Goal: Task Accomplishment & Management: Manage account settings

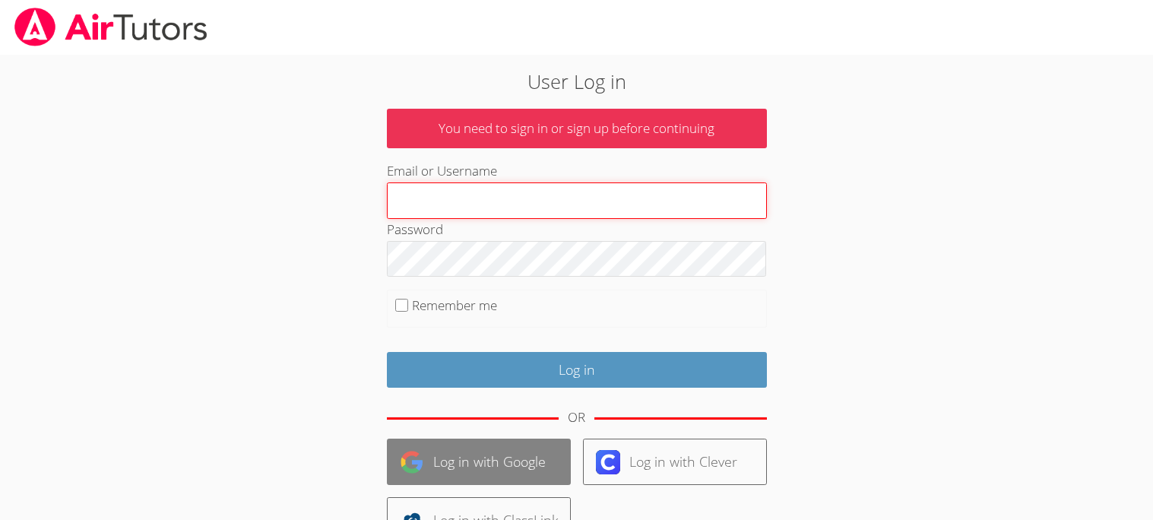
type input "ww"
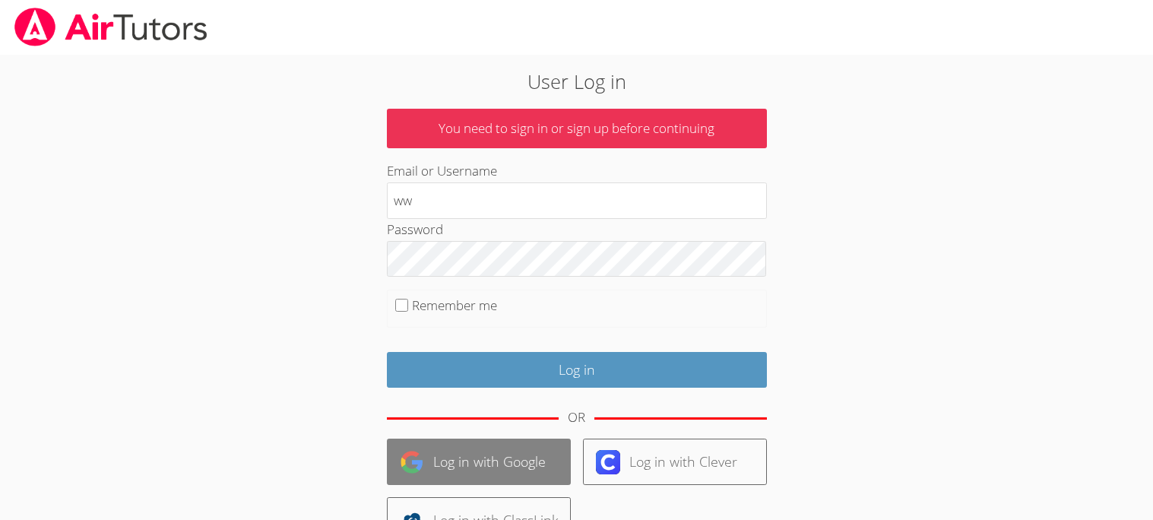
click at [508, 459] on link "Log in with Google" at bounding box center [479, 461] width 184 height 46
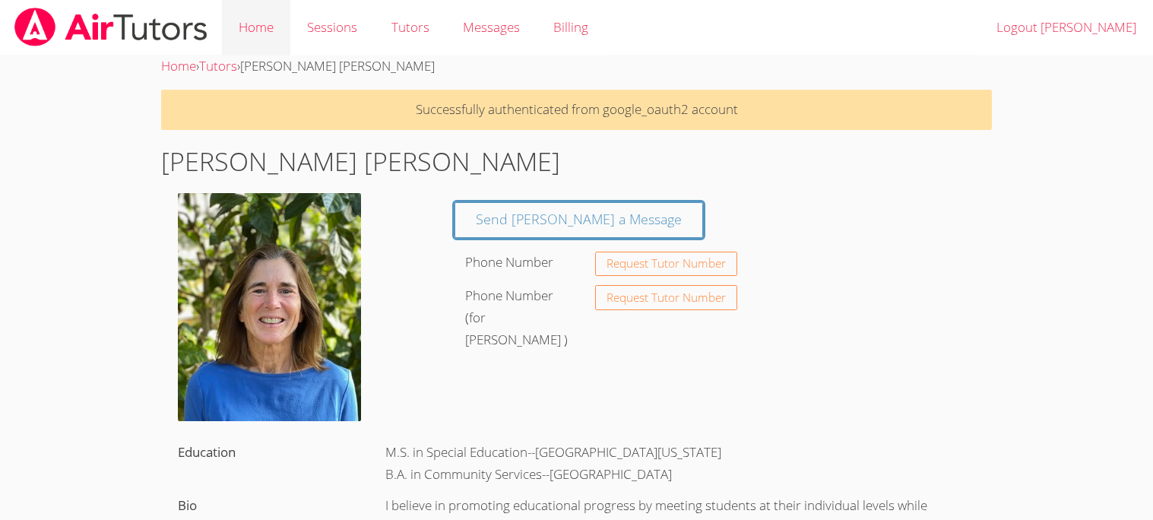
click at [255, 17] on link "Home" at bounding box center [256, 27] width 68 height 55
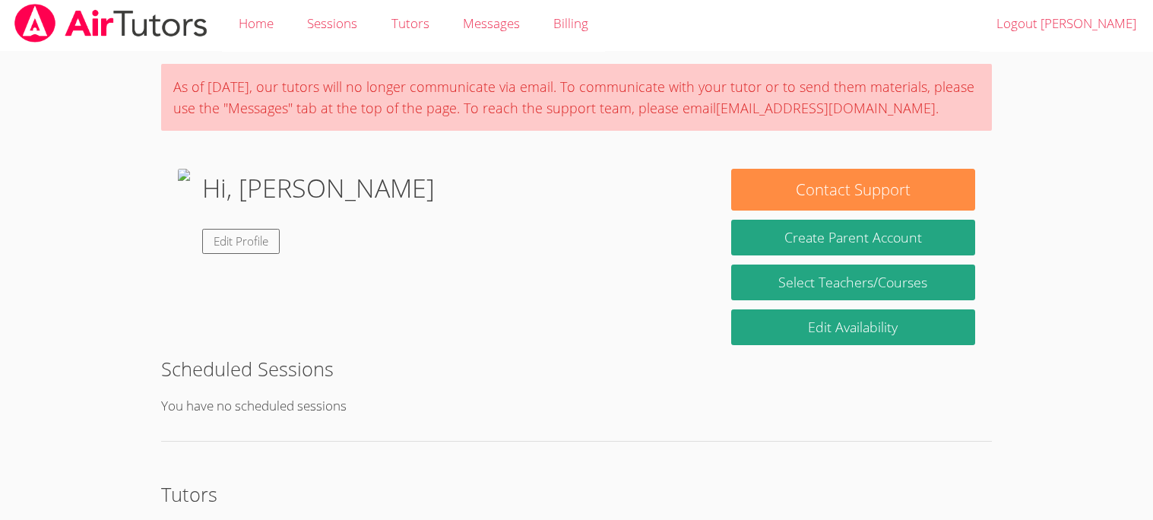
scroll to position [6, 0]
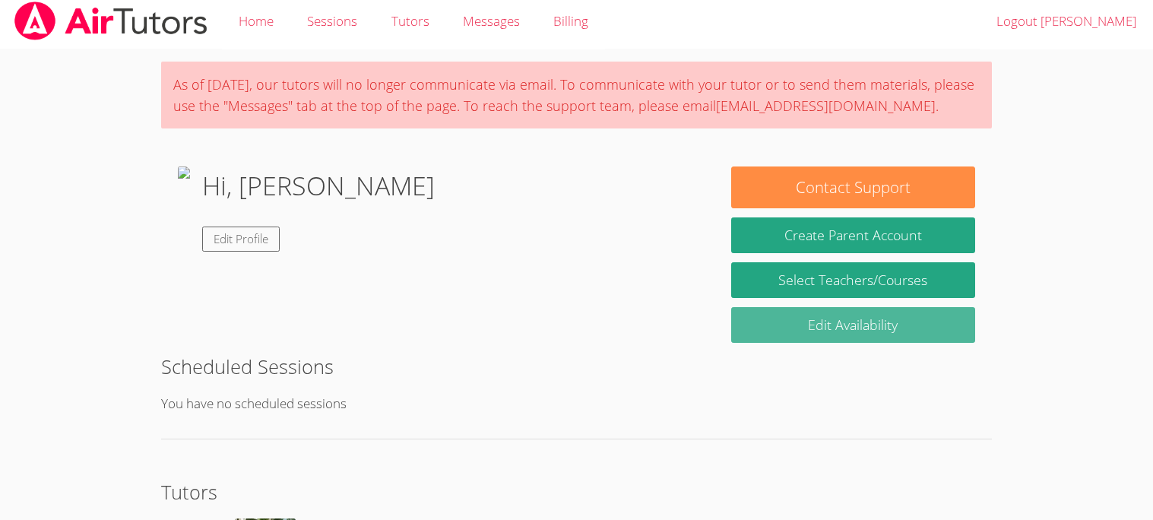
click at [831, 316] on link "Edit Availability" at bounding box center [852, 325] width 243 height 36
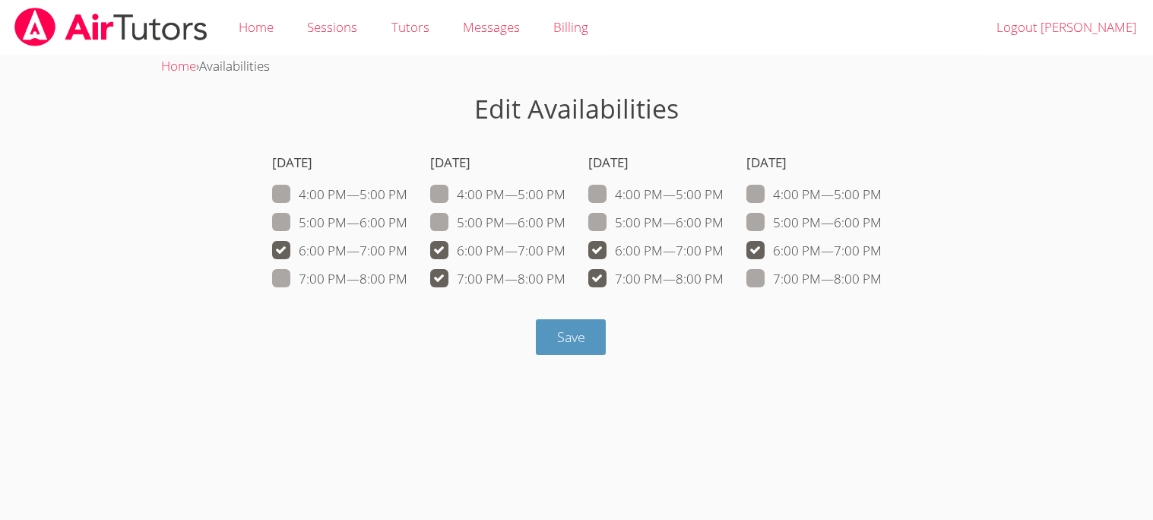
click at [407, 250] on span at bounding box center [407, 250] width 0 height 17
click at [407, 250] on input "6:00 PM — 7:00 PM" at bounding box center [413, 247] width 13 height 13
checkbox input "false"
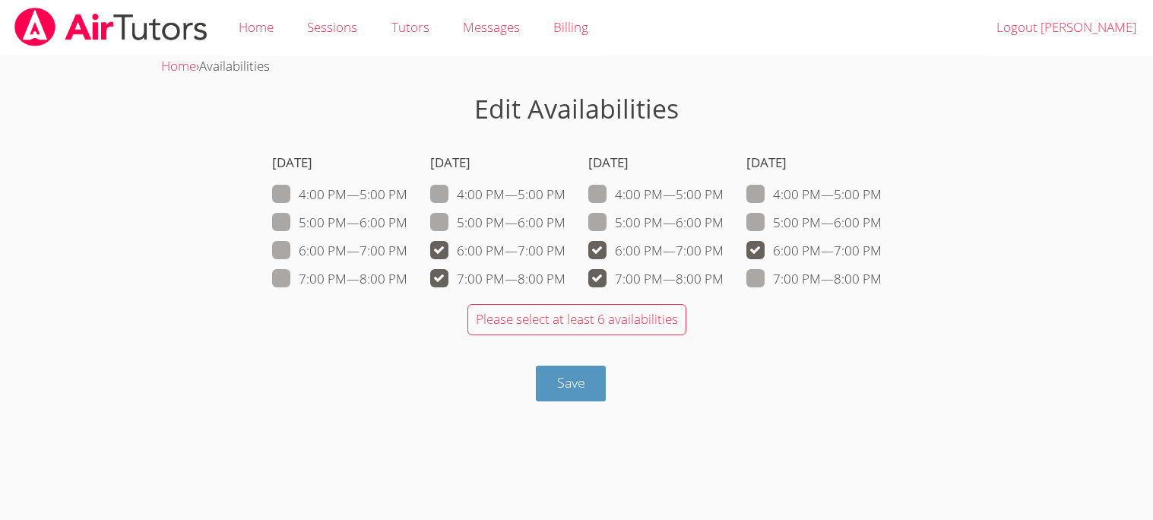
click at [565, 248] on span at bounding box center [565, 250] width 0 height 17
click at [565, 248] on input "6:00 PM — 7:00 PM" at bounding box center [571, 247] width 13 height 13
checkbox input "false"
click at [565, 283] on span at bounding box center [565, 278] width 0 height 17
click at [565, 282] on input "7:00 PM — 8:00 PM" at bounding box center [571, 275] width 13 height 13
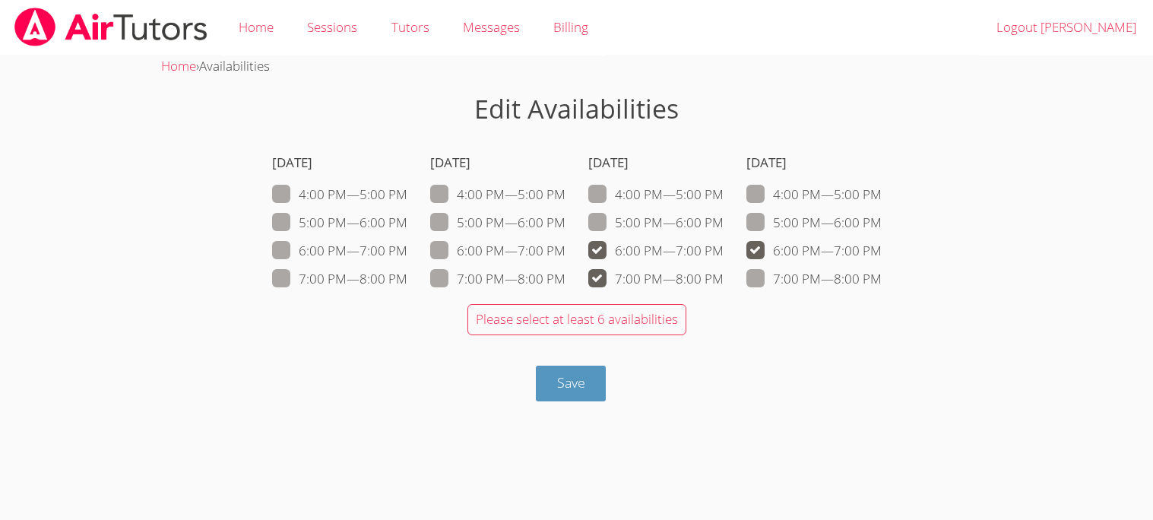
checkbox input "false"
click at [588, 261] on label "6:00 PM — 7:00 PM" at bounding box center [655, 251] width 135 height 20
click at [723, 254] on input "6:00 PM — 7:00 PM" at bounding box center [729, 247] width 13 height 13
checkbox input "false"
click at [614, 295] on div "Wednesday 4:00 PM — 5:00 PM 5:00 PM — 6:00 PM 6:00 PM — 7:00 PM 7:00 PM — 8:00 …" at bounding box center [655, 219] width 135 height 156
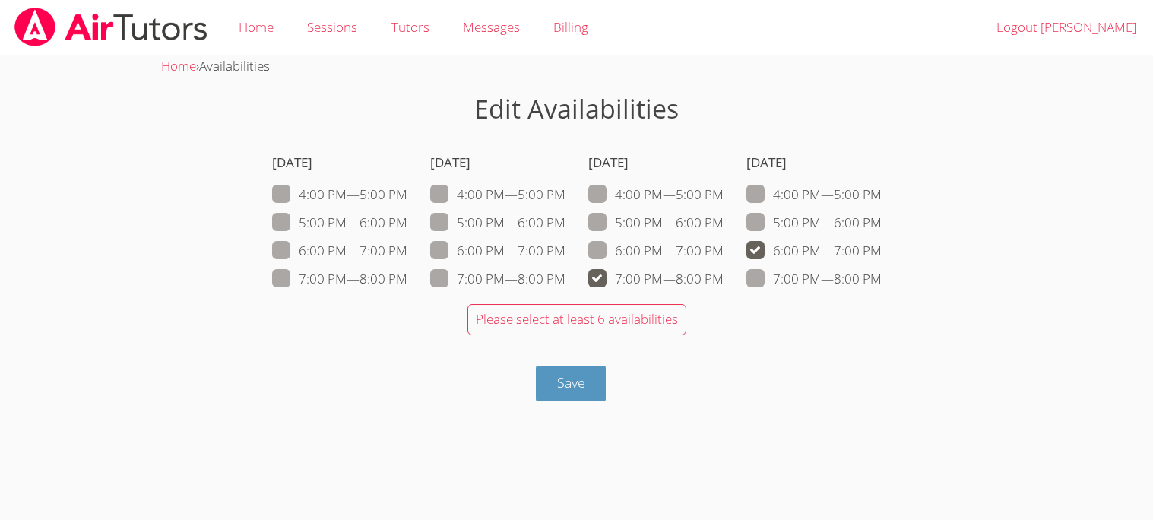
click at [606, 286] on label "7:00 PM — 8:00 PM" at bounding box center [655, 279] width 135 height 20
click at [723, 282] on input "7:00 PM — 8:00 PM" at bounding box center [729, 275] width 13 height 13
checkbox input "false"
click at [881, 244] on span at bounding box center [881, 250] width 0 height 17
click at [881, 244] on input "6:00 PM — 7:00 PM" at bounding box center [887, 247] width 13 height 13
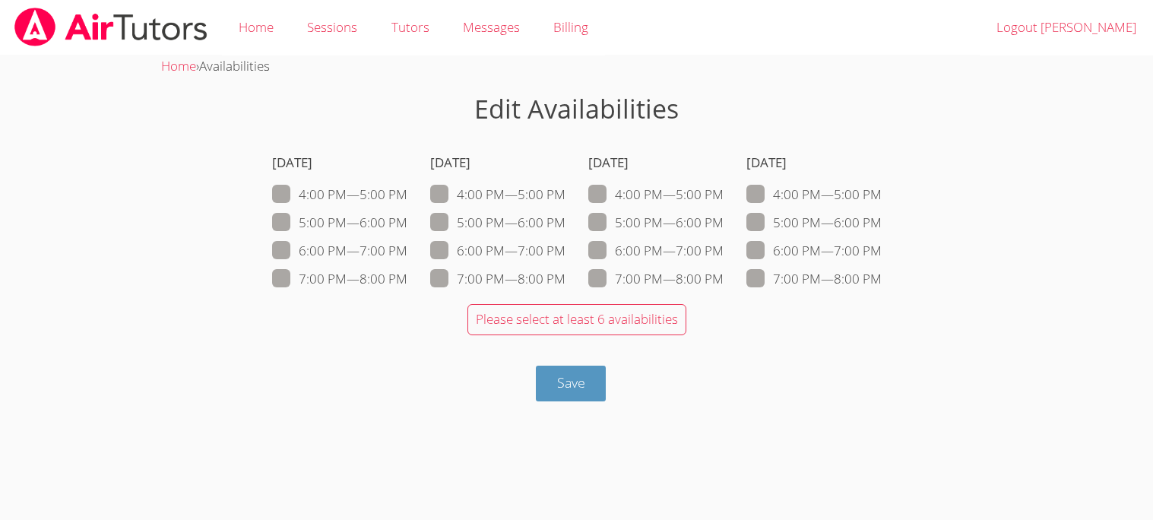
checkbox input "false"
click at [407, 258] on span at bounding box center [407, 250] width 0 height 17
click at [407, 254] on input "6:00 PM — 7:00 PM" at bounding box center [413, 247] width 13 height 13
checkbox input "true"
click at [422, 245] on div "Monday 4:00 PM — 5:00 PM 5:00 PM — 6:00 PM 6:00 PM — 7:00 PM 7:00 PM — 8:00 PM …" at bounding box center [577, 219] width 632 height 156
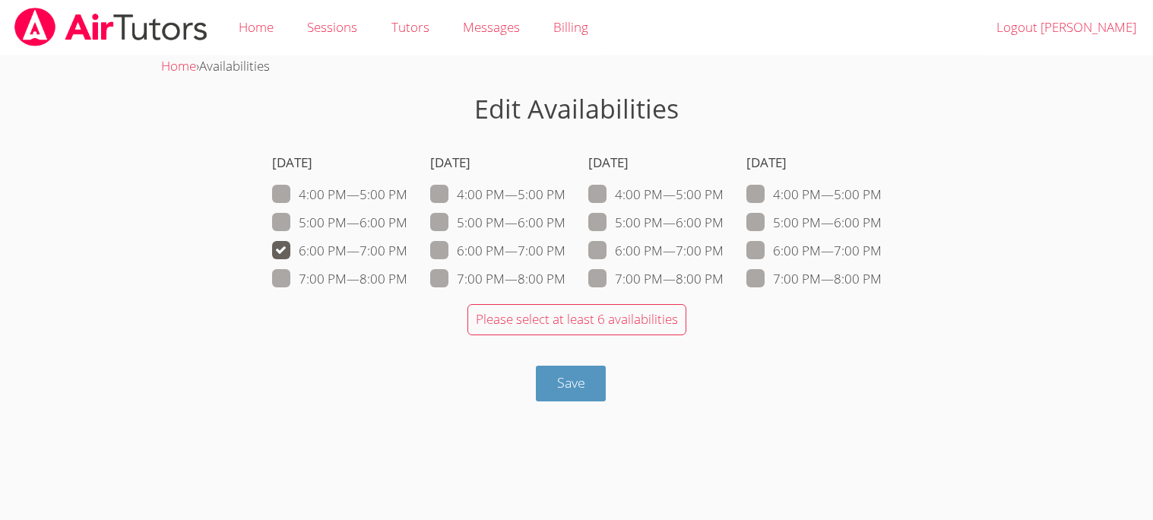
click at [565, 247] on span at bounding box center [565, 250] width 0 height 17
click at [565, 247] on input "6:00 PM — 7:00 PM" at bounding box center [571, 247] width 13 height 13
checkbox input "true"
click at [723, 246] on span at bounding box center [723, 250] width 0 height 17
click at [723, 246] on input "6:00 PM — 7:00 PM" at bounding box center [729, 247] width 13 height 13
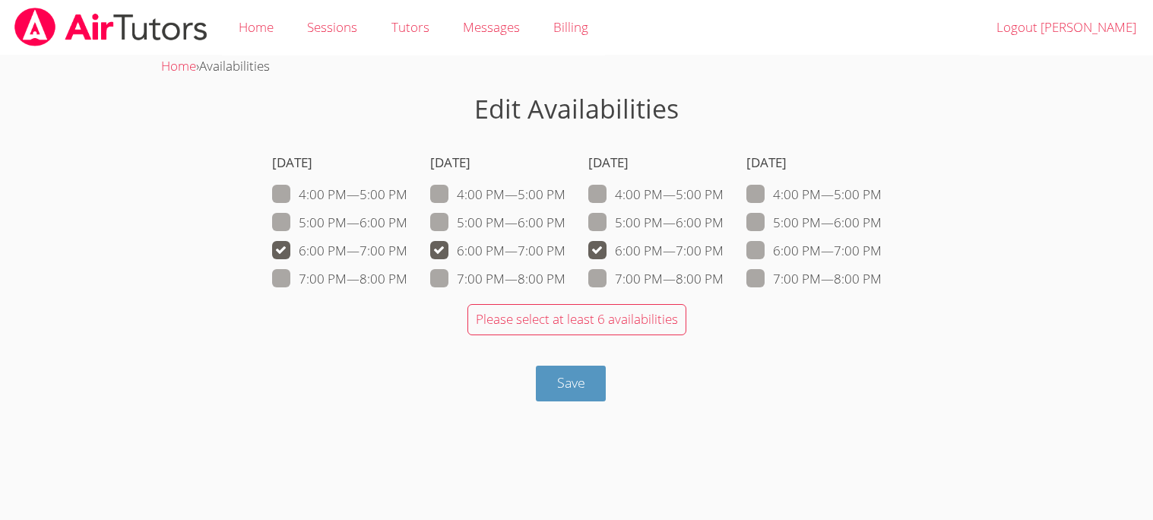
checkbox input "true"
click at [881, 249] on span at bounding box center [881, 250] width 0 height 17
click at [881, 249] on input "6:00 PM — 7:00 PM" at bounding box center [887, 247] width 13 height 13
checkbox input "true"
click at [575, 398] on button "Save" at bounding box center [571, 383] width 71 height 36
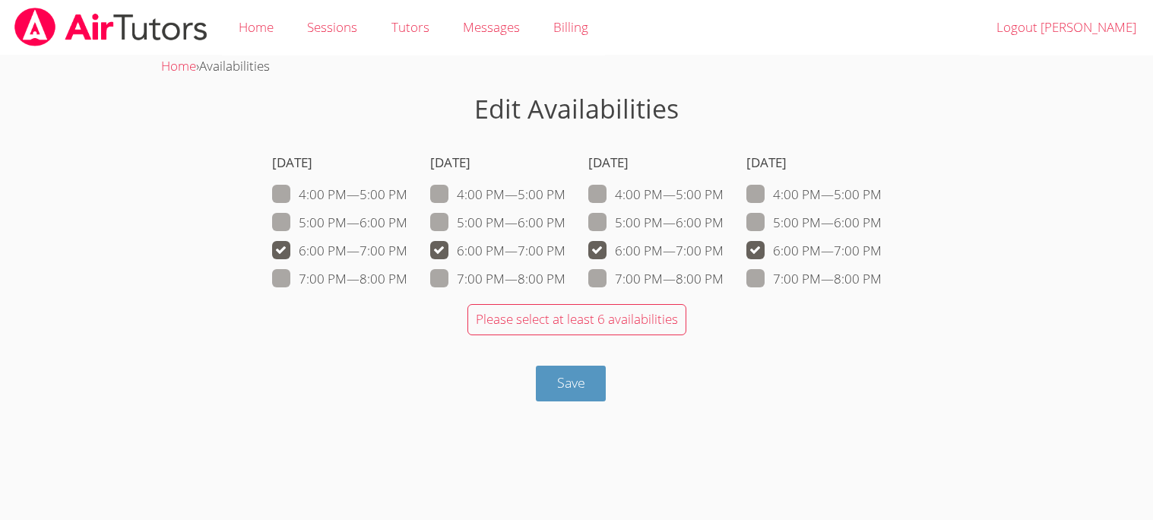
click at [881, 220] on span at bounding box center [881, 221] width 0 height 17
click at [881, 220] on input "5:00 PM — 6:00 PM" at bounding box center [887, 219] width 13 height 13
checkbox input "true"
click at [565, 220] on span at bounding box center [565, 221] width 0 height 17
click at [565, 220] on input "5:00 PM — 6:00 PM" at bounding box center [571, 219] width 13 height 13
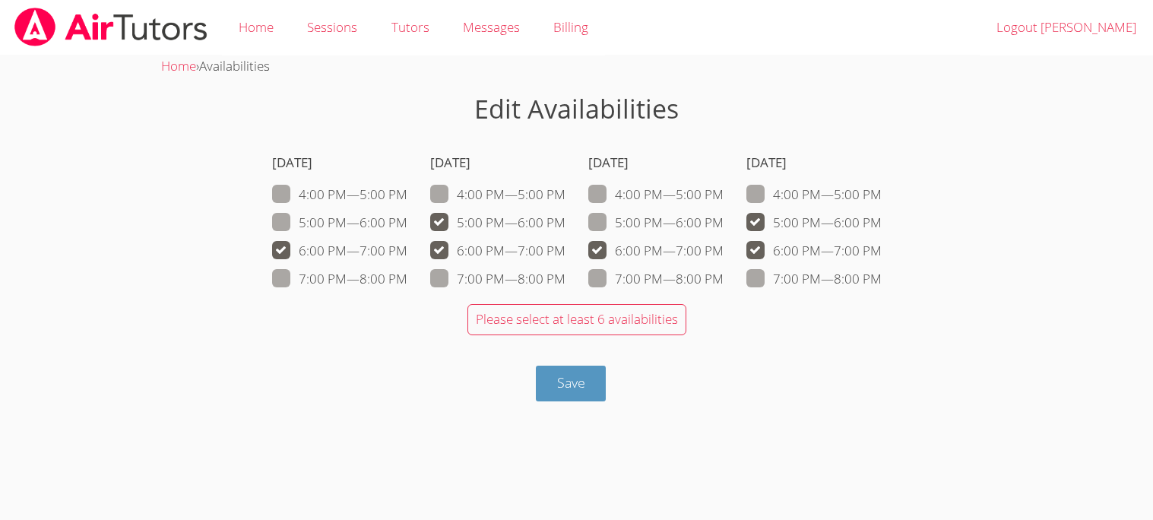
checkbox input "true"
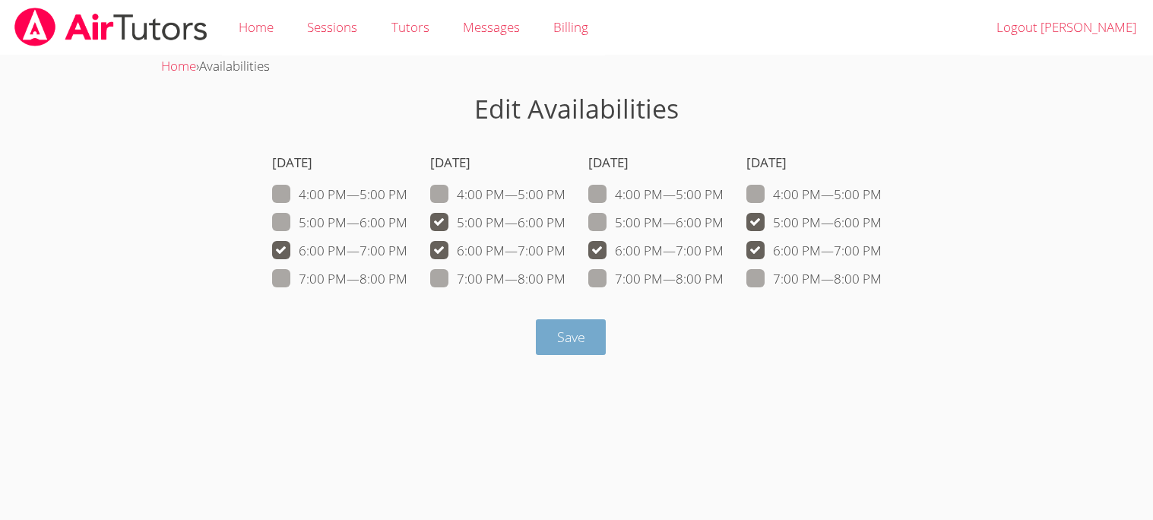
click at [601, 329] on button "Save" at bounding box center [571, 337] width 71 height 36
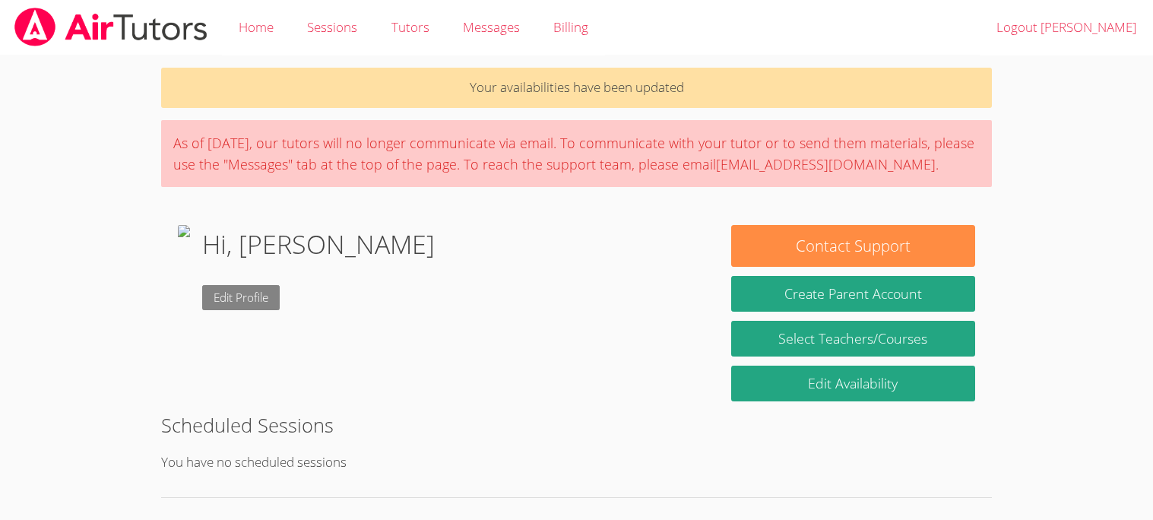
click at [280, 305] on link "Edit Profile" at bounding box center [240, 297] width 77 height 25
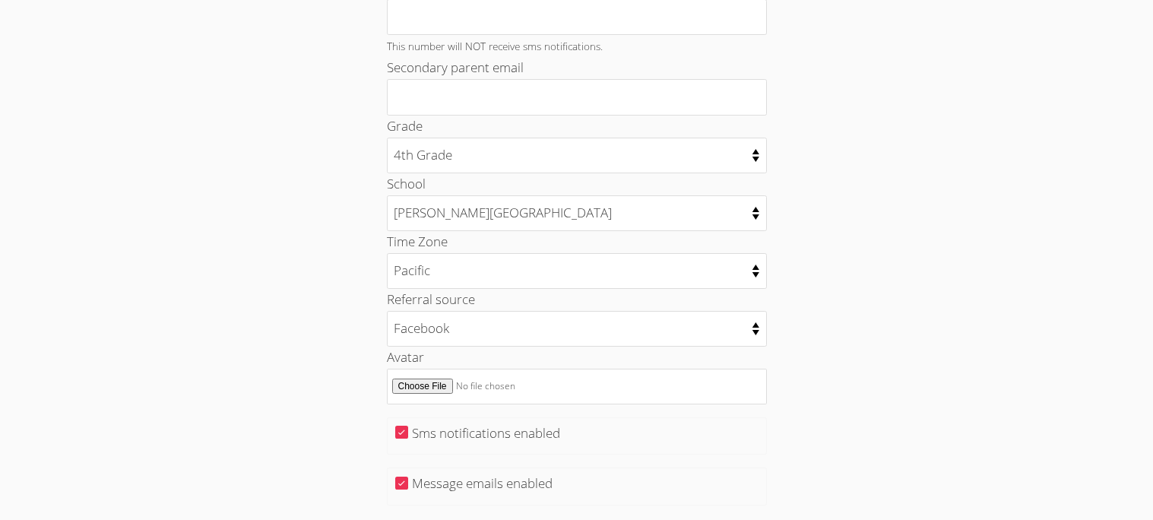
scroll to position [641, 0]
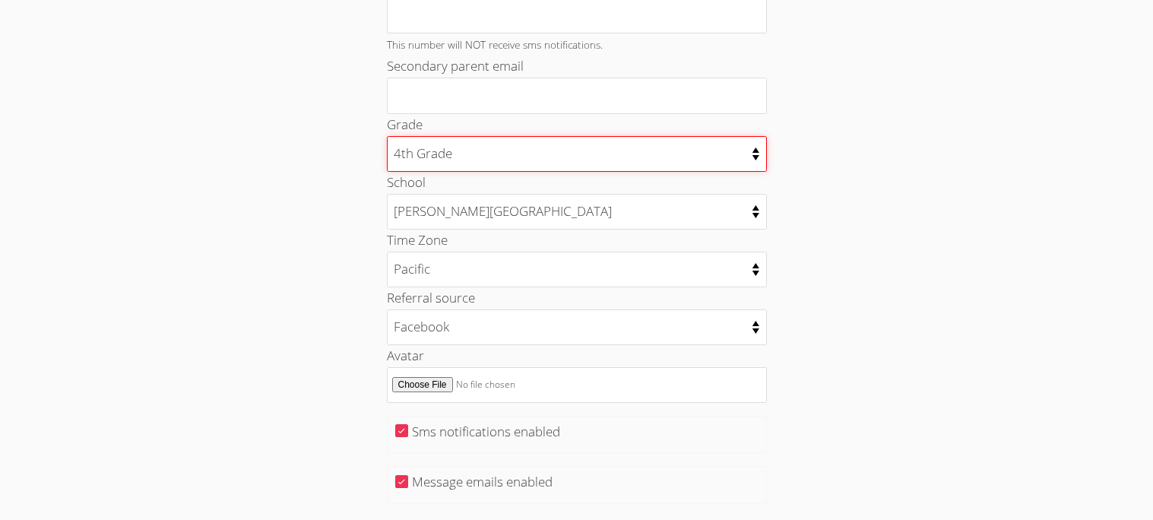
click at [745, 147] on select "Kindergarten 1st Grade 2nd Grade 3rd Grade 4th Grade 5th Grade 6th Grade 7th Gr…" at bounding box center [577, 154] width 380 height 36
click at [752, 148] on select "Kindergarten 1st Grade 2nd Grade 3rd Grade 4th Grade 5th Grade 6th Grade 7th Gr…" at bounding box center [577, 154] width 380 height 36
click at [753, 151] on select "Kindergarten 1st Grade 2nd Grade 3rd Grade 4th Grade 5th Grade 6th Grade 7th Gr…" at bounding box center [577, 154] width 380 height 36
select select "7"
click at [387, 137] on select "Kindergarten 1st Grade 2nd Grade 3rd Grade 4th Grade 5th Grade 6th Grade 7th Gr…" at bounding box center [577, 154] width 380 height 36
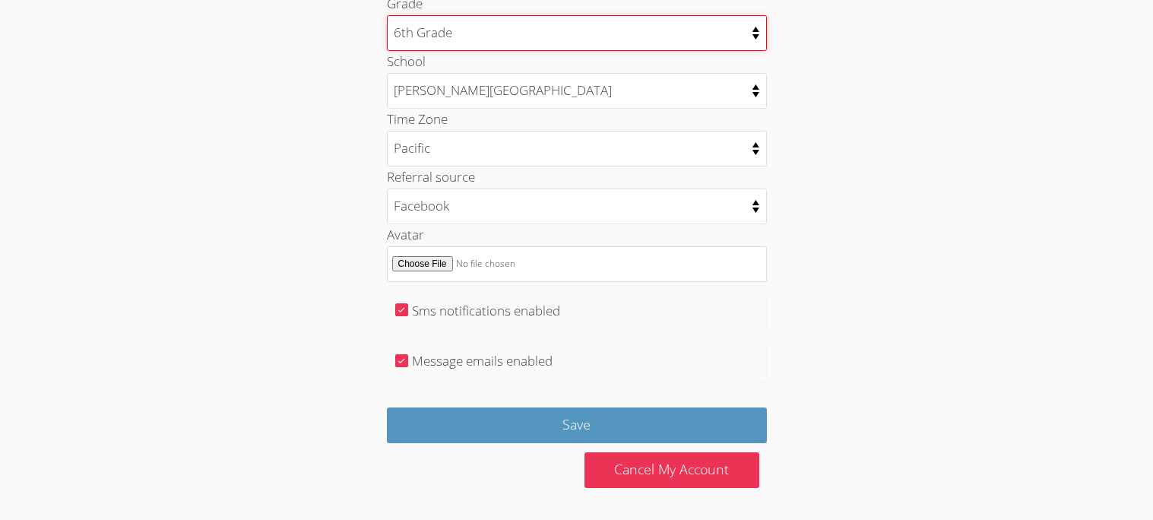
scroll to position [765, 0]
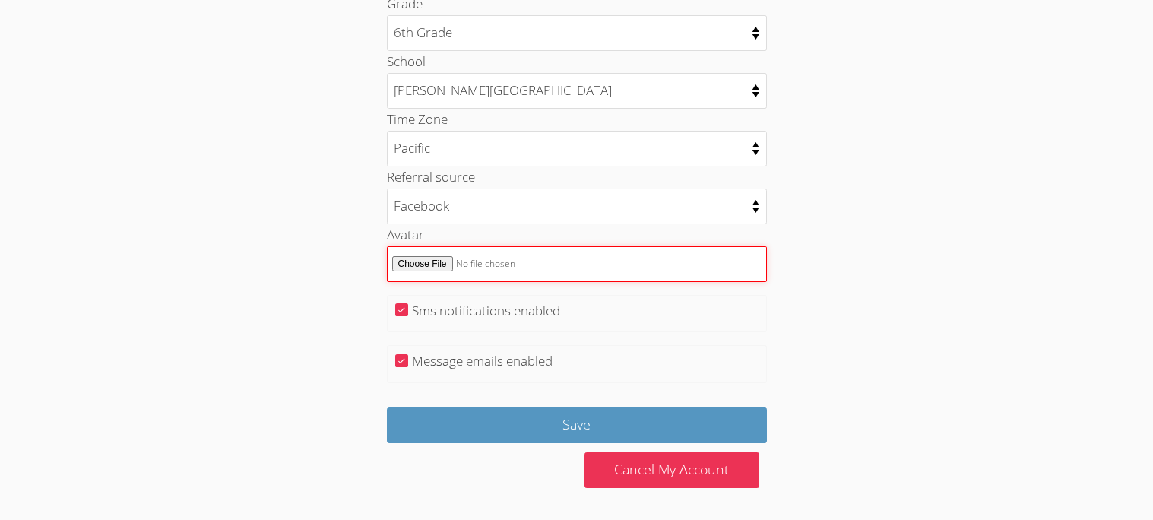
click at [419, 261] on input "Avatar" at bounding box center [577, 264] width 380 height 36
type input "C:\fakepath\Screenshot [DATE] 7.43.27 PM.png"
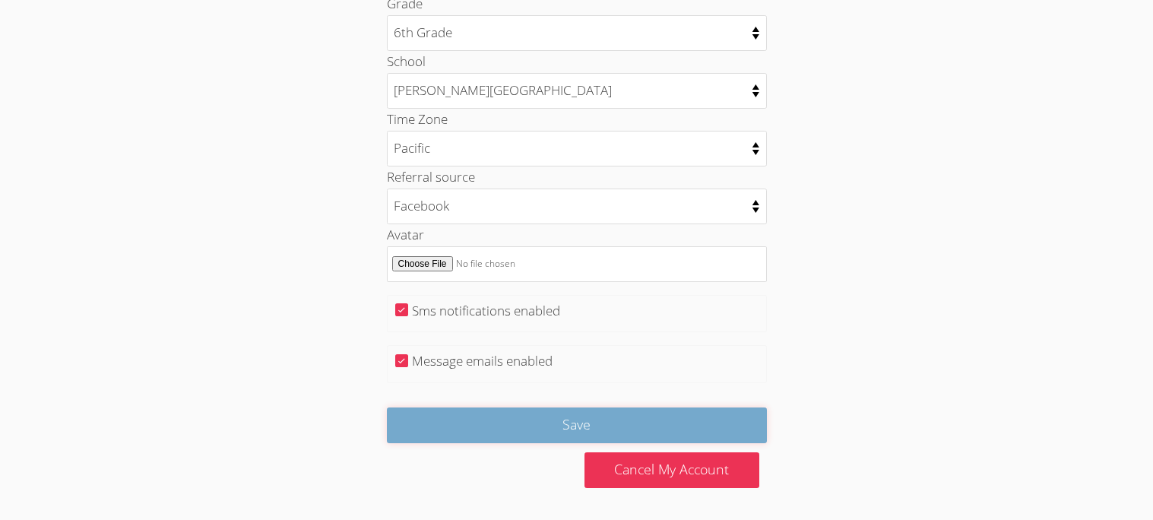
click at [595, 437] on input "Save" at bounding box center [577, 425] width 380 height 36
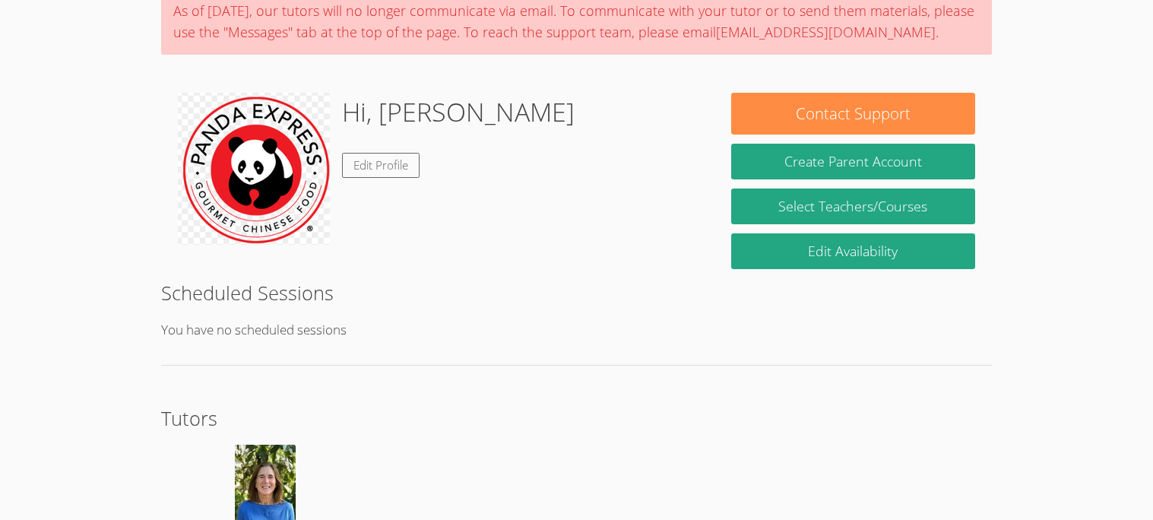
scroll to position [133, 0]
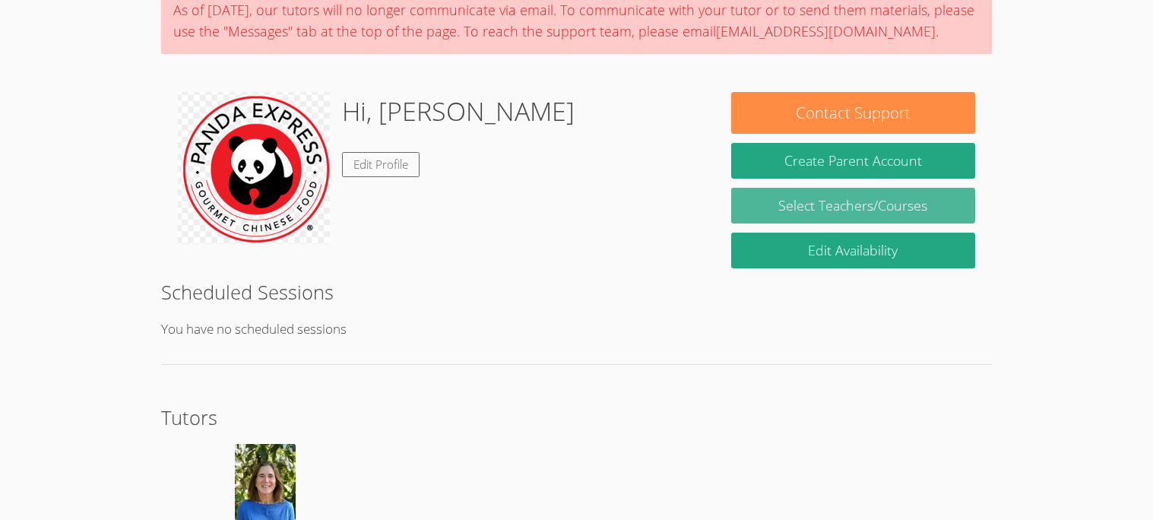
click at [910, 206] on link "Select Teachers/Courses" at bounding box center [852, 206] width 243 height 36
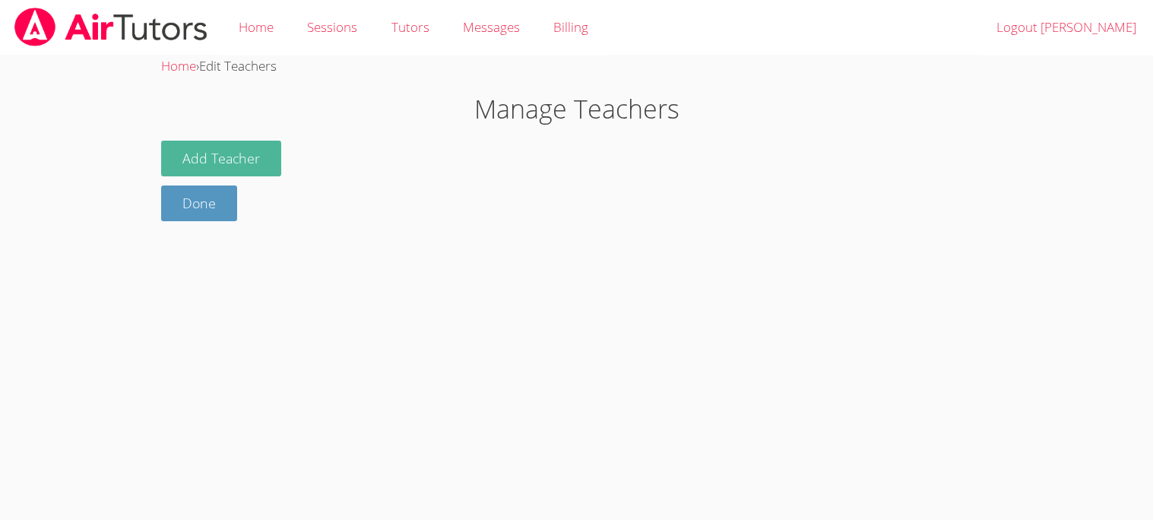
click at [234, 165] on button "Add Teacher" at bounding box center [221, 159] width 120 height 36
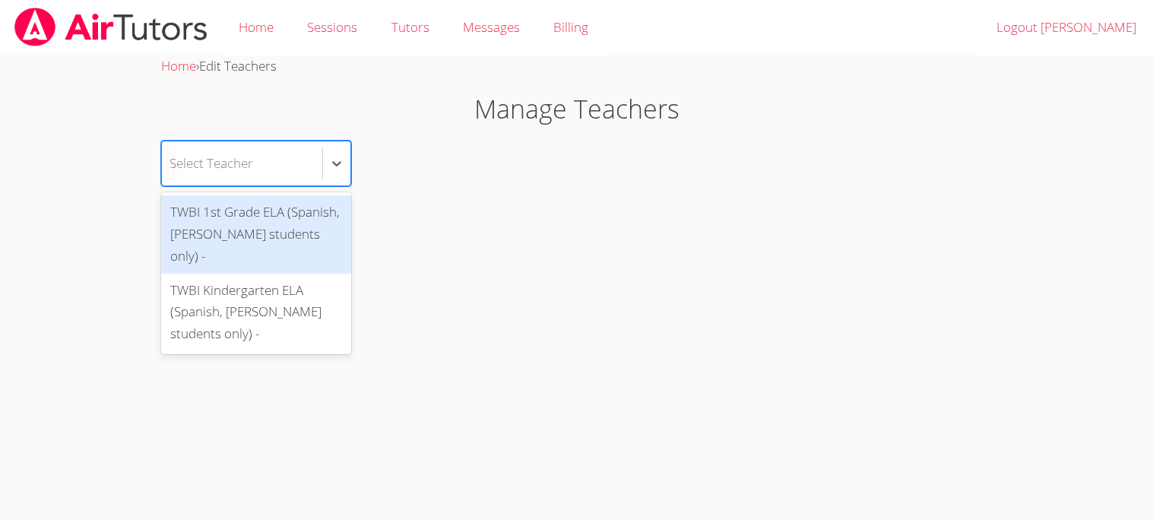
click at [333, 182] on div at bounding box center [336, 163] width 28 height 44
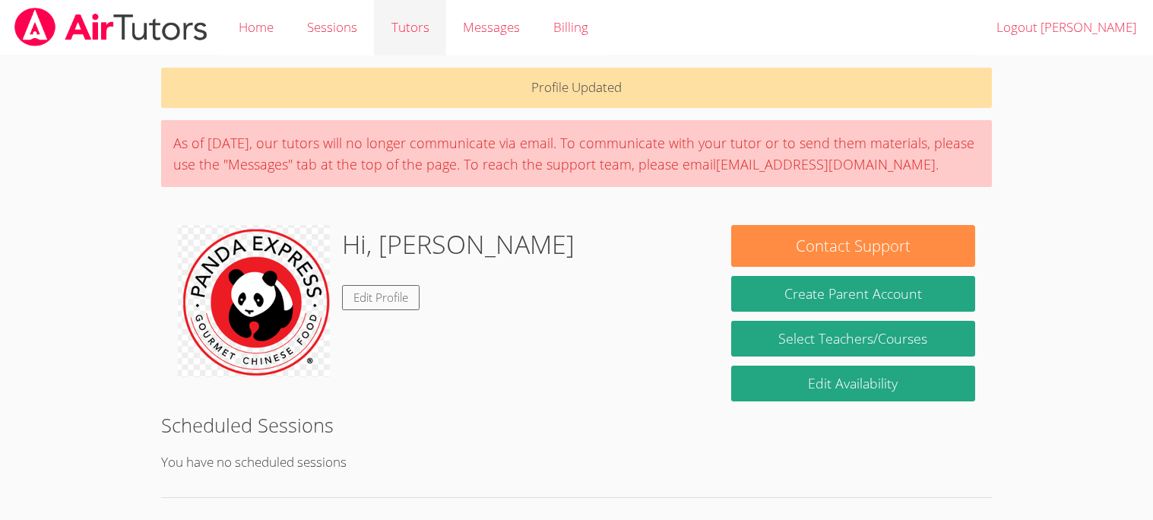
click at [424, 29] on link "Tutors" at bounding box center [409, 27] width 71 height 55
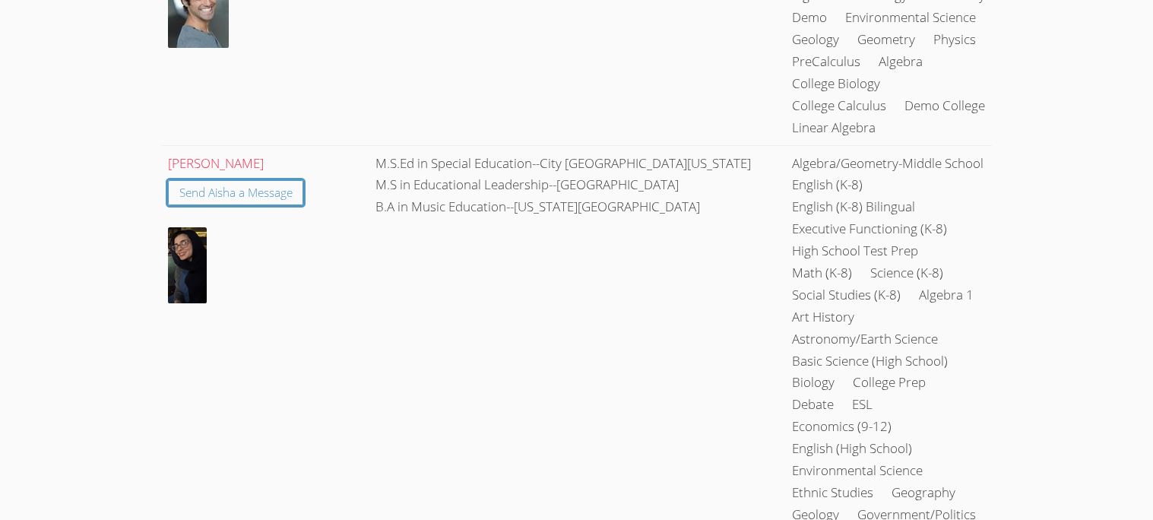
scroll to position [2819, 0]
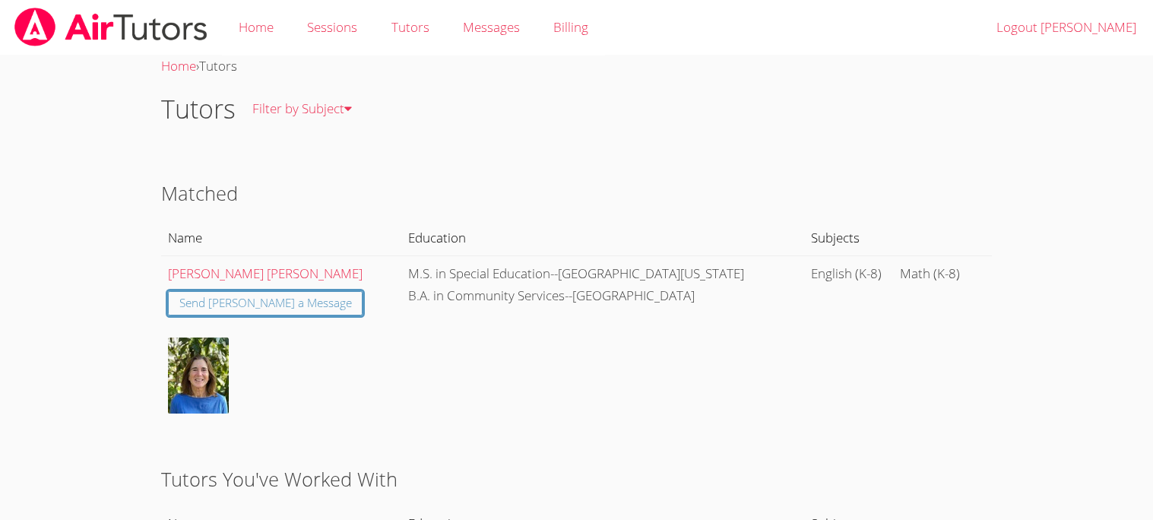
scroll to position [2819, 0]
